Goal: Find contact information: Find contact information

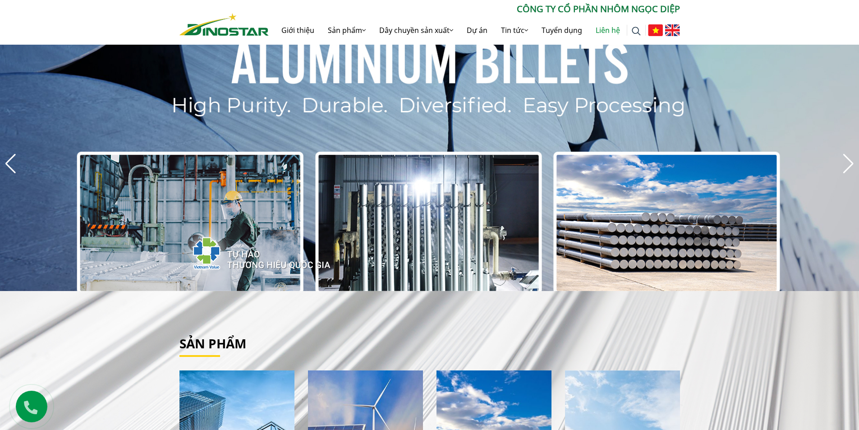
click at [608, 31] on link "Liên hệ" at bounding box center [608, 30] width 38 height 29
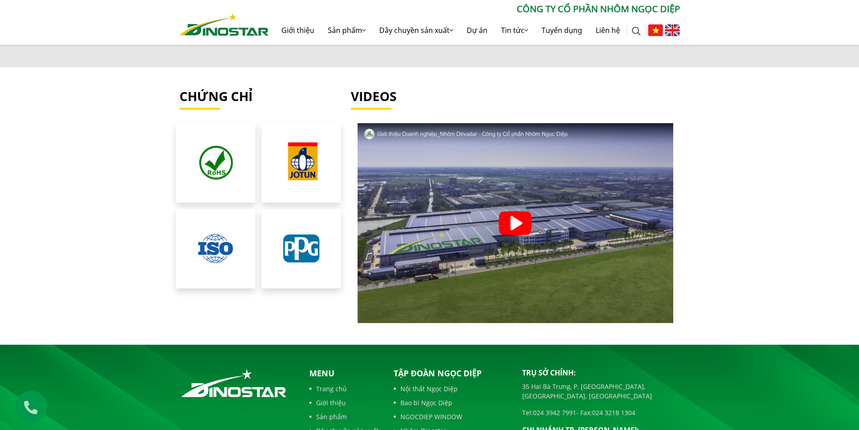
scroll to position [1945, 0]
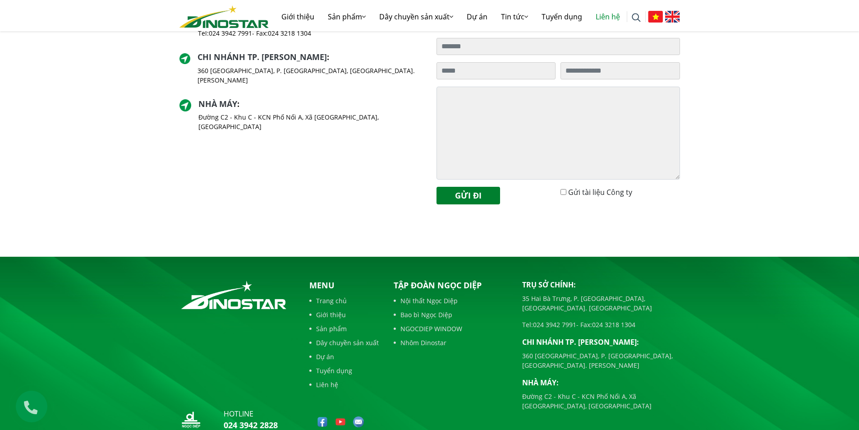
scroll to position [316, 0]
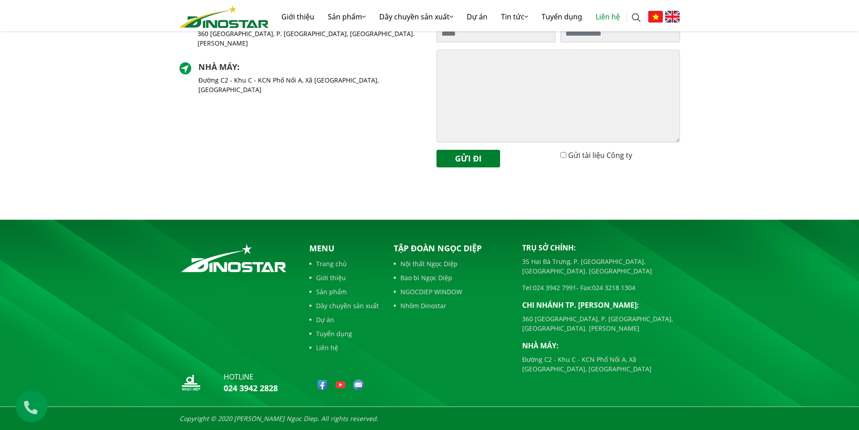
click at [327, 350] on link "Liên hệ" at bounding box center [343, 347] width 69 height 9
